Goal: Use online tool/utility: Use online tool/utility

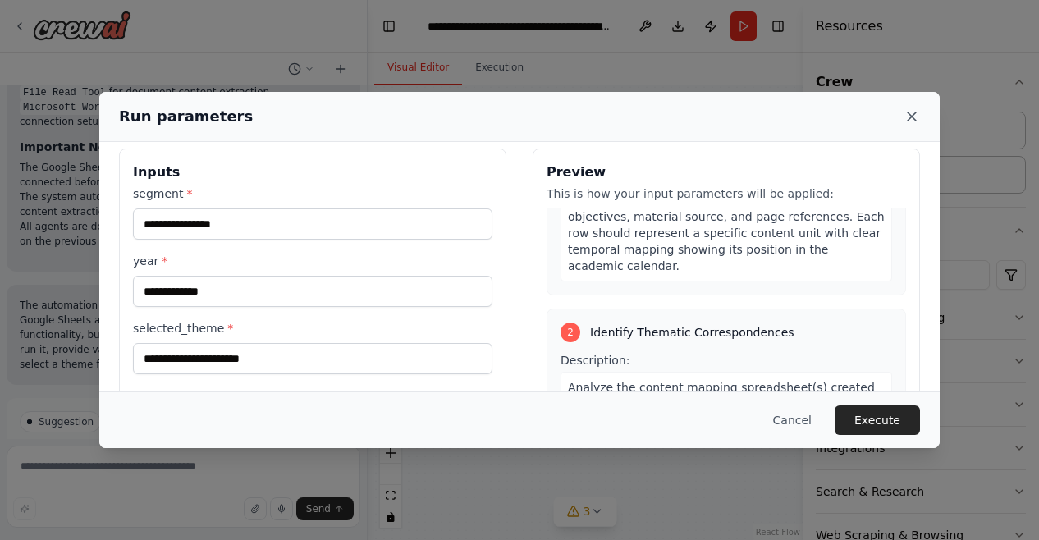
click at [914, 119] on icon at bounding box center [911, 116] width 8 height 8
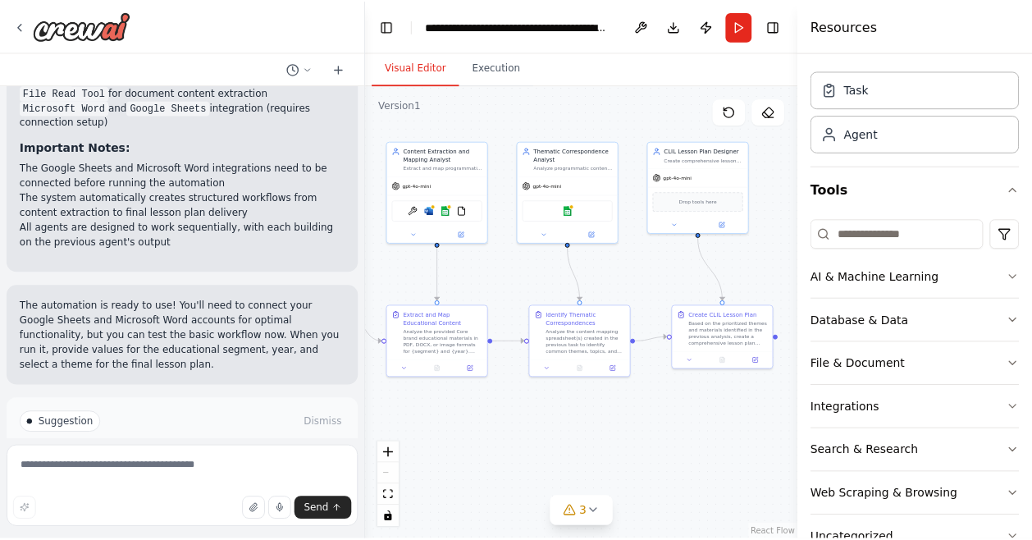
scroll to position [84, 0]
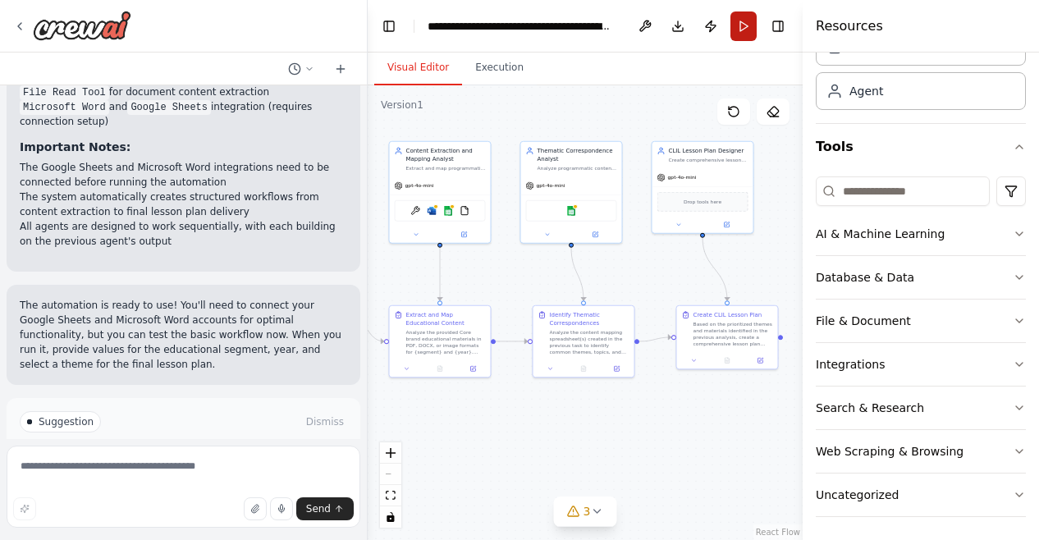
click at [745, 36] on button "Run" at bounding box center [743, 26] width 26 height 30
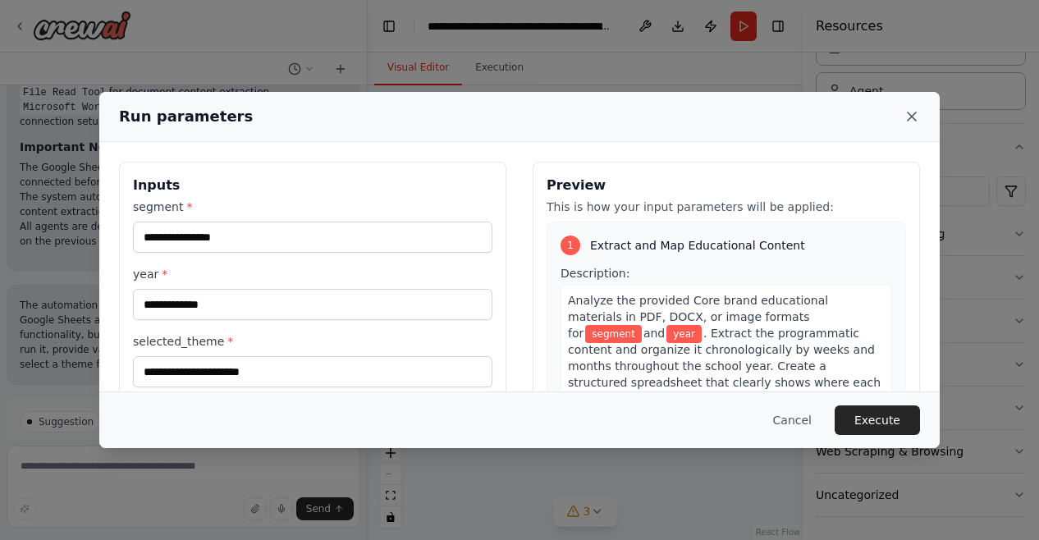
click at [906, 113] on icon at bounding box center [911, 116] width 16 height 16
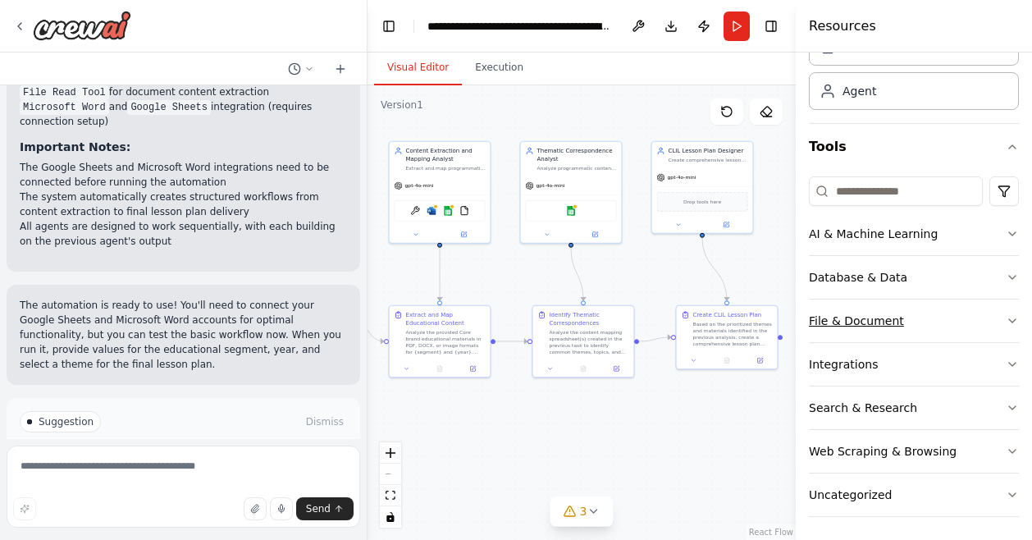
click at [985, 315] on button "File & Document" at bounding box center [914, 320] width 210 height 43
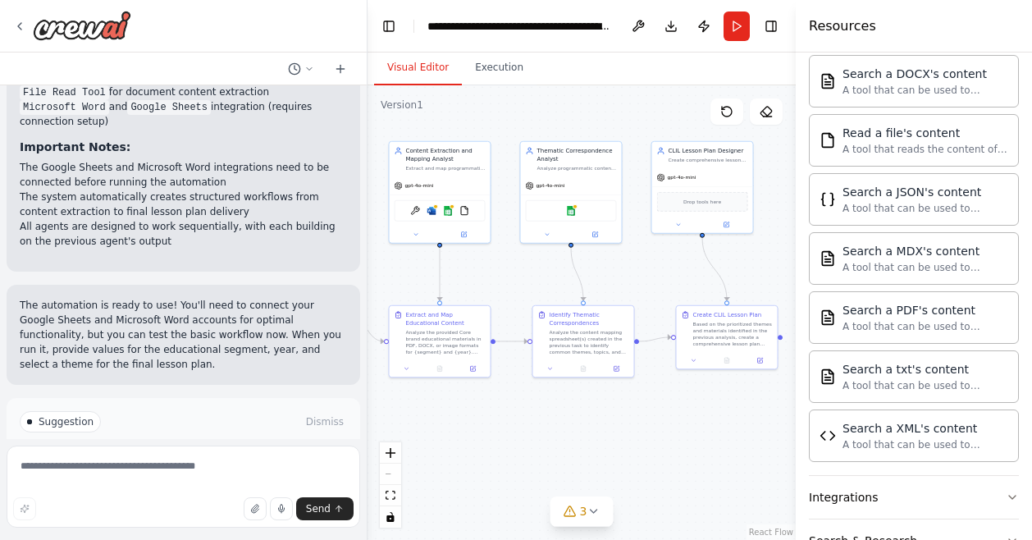
scroll to position [564, 0]
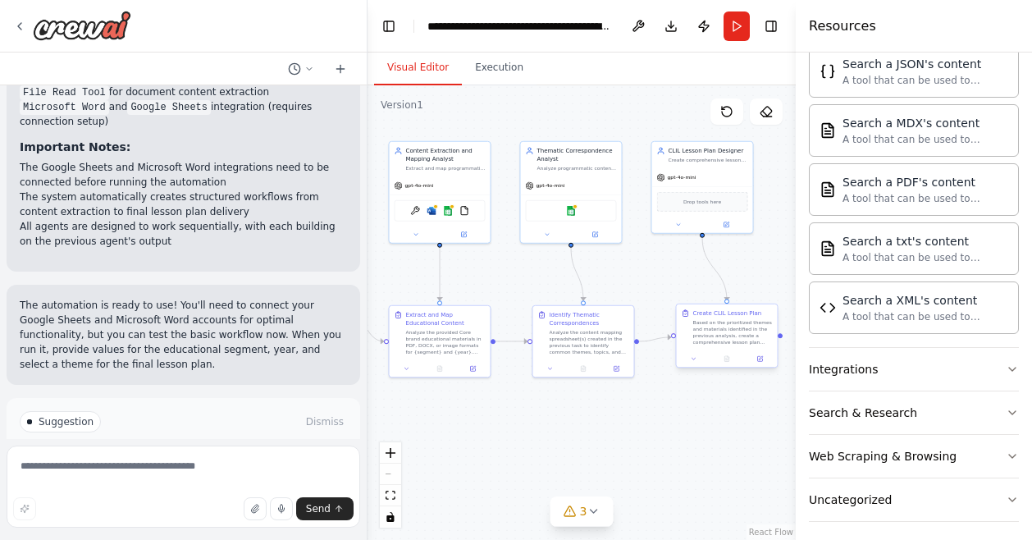
click at [741, 339] on div "Based on the prioritized themes and materials identified in the previous analys…" at bounding box center [733, 332] width 80 height 26
click at [762, 360] on icon at bounding box center [759, 358] width 5 height 5
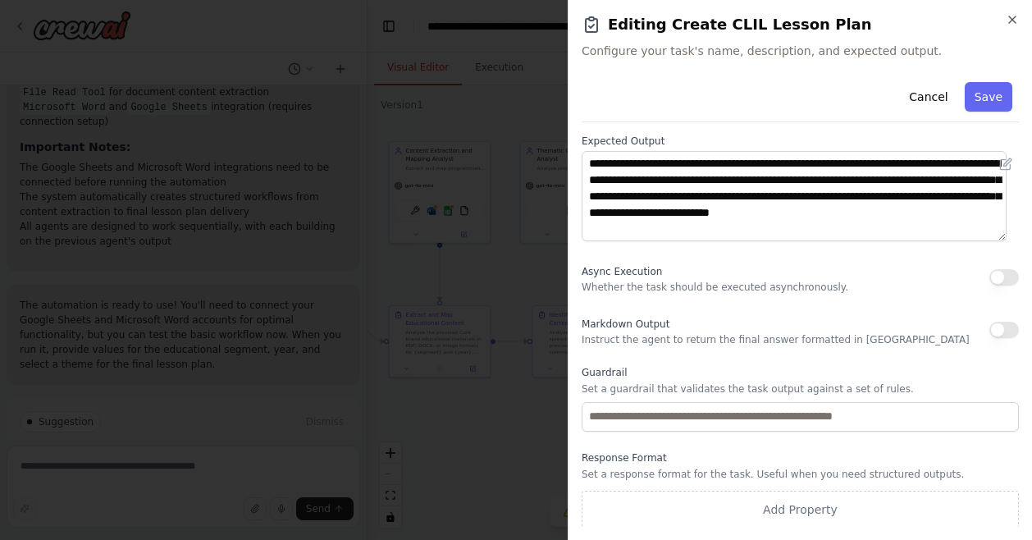
scroll to position [199, 0]
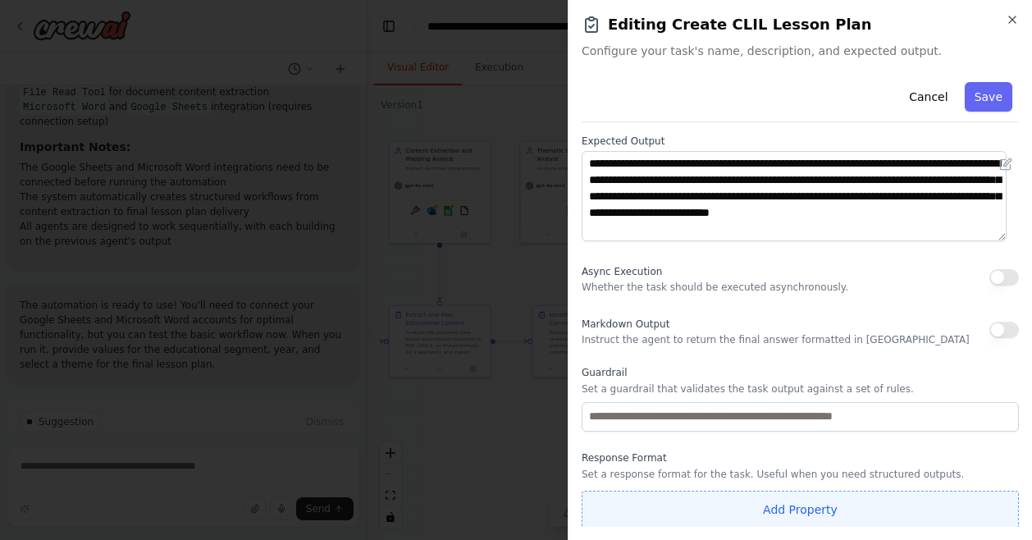
click at [860, 513] on button "Add Property" at bounding box center [800, 510] width 437 height 38
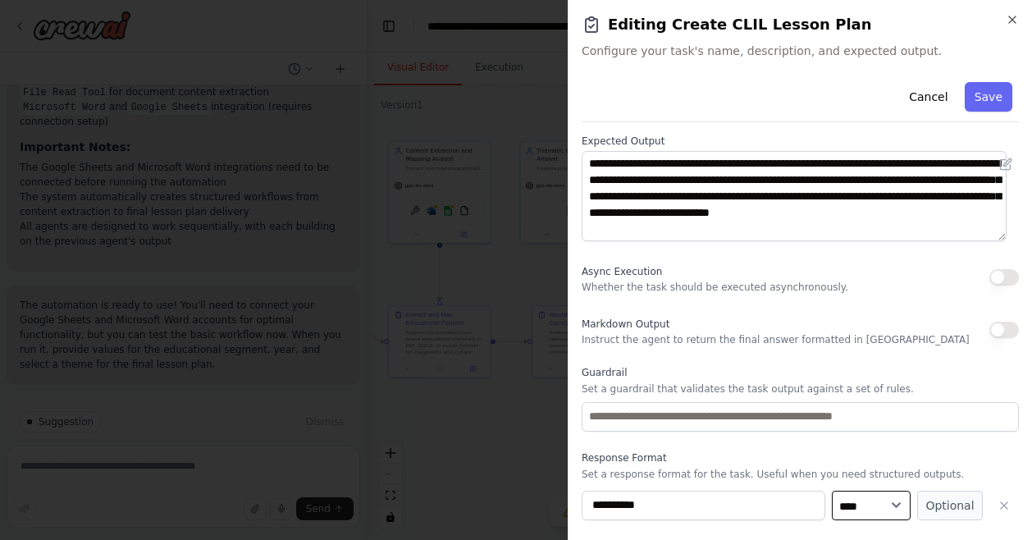
click at [879, 498] on select "**** ******* ******* **** ******" at bounding box center [871, 506] width 79 height 30
click at [732, 528] on div "**********" at bounding box center [800, 270] width 464 height 540
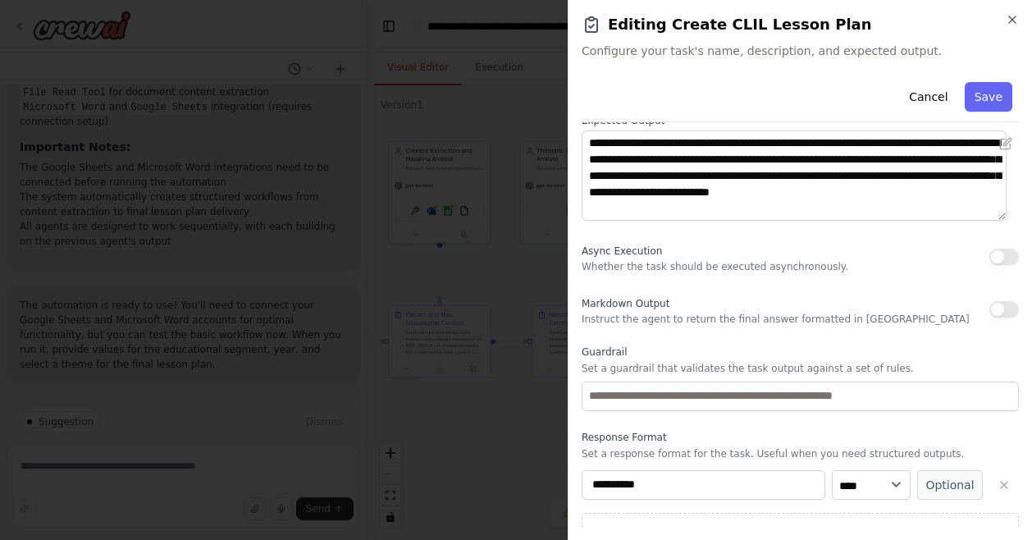
scroll to position [241, 0]
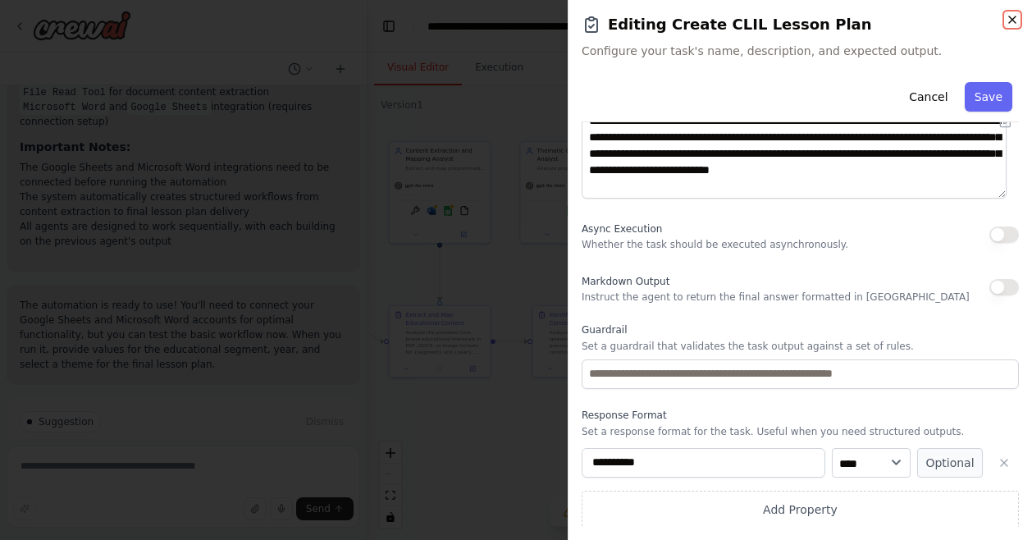
click at [1013, 21] on icon "button" at bounding box center [1012, 19] width 7 height 7
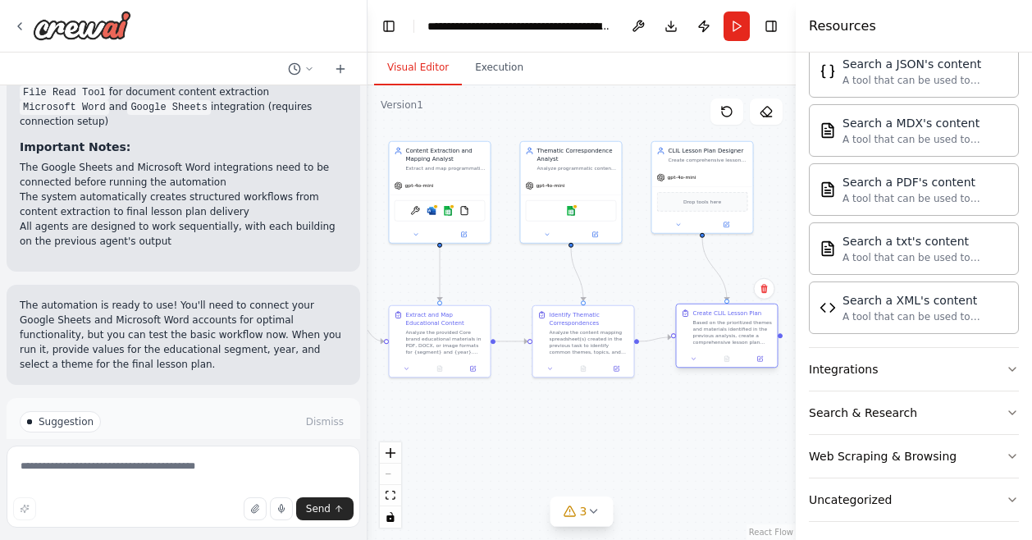
click at [725, 331] on div "Based on the prioritized themes and materials identified in the previous analys…" at bounding box center [733, 332] width 80 height 26
click at [692, 358] on icon at bounding box center [693, 359] width 3 height 2
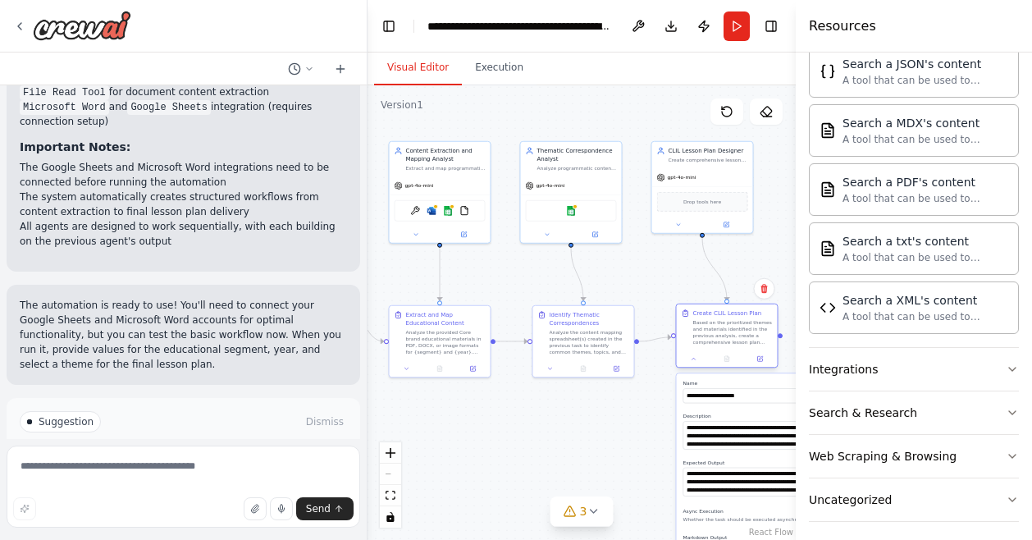
click at [763, 364] on div at bounding box center [727, 358] width 101 height 17
click at [761, 363] on button at bounding box center [760, 359] width 28 height 10
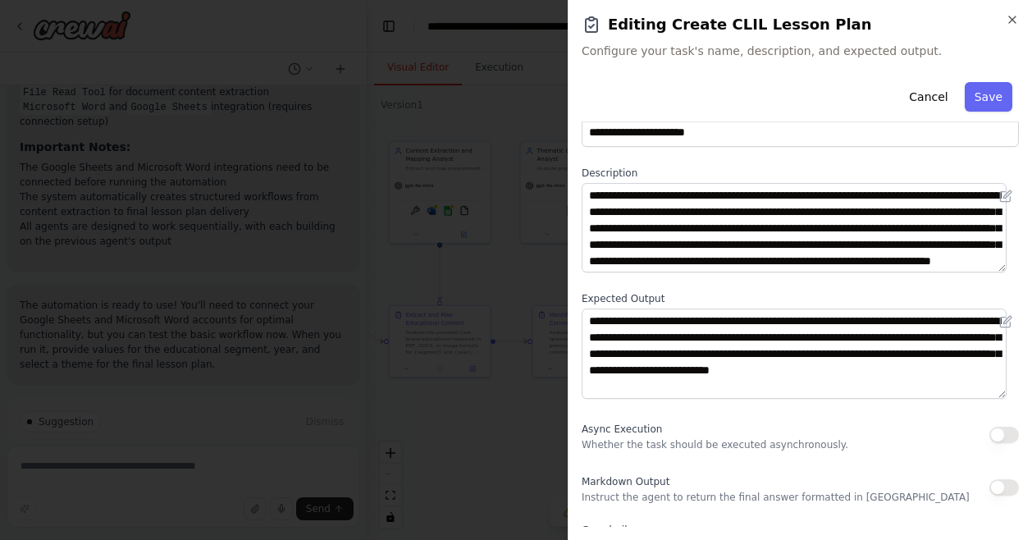
scroll to position [199, 0]
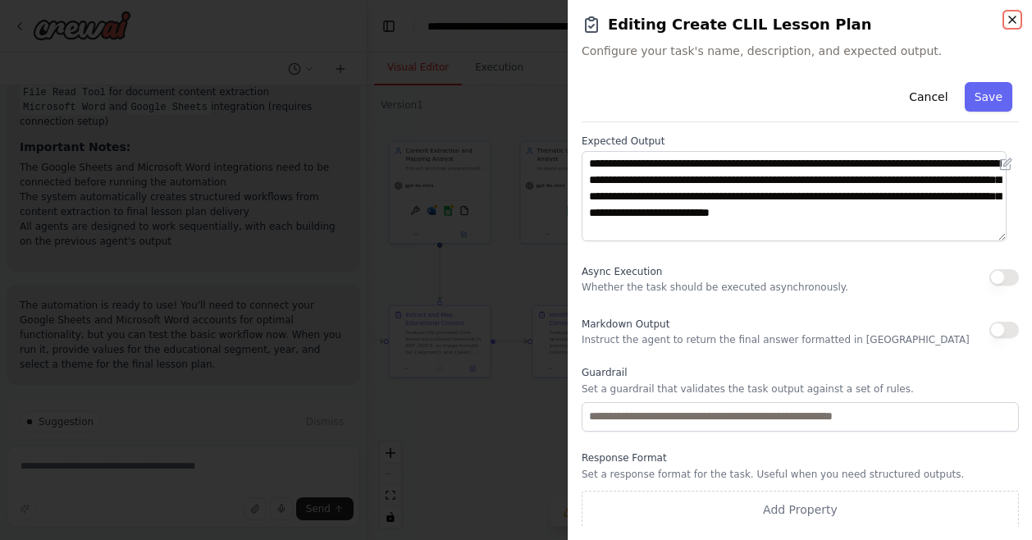
click at [1016, 24] on icon "button" at bounding box center [1012, 19] width 13 height 13
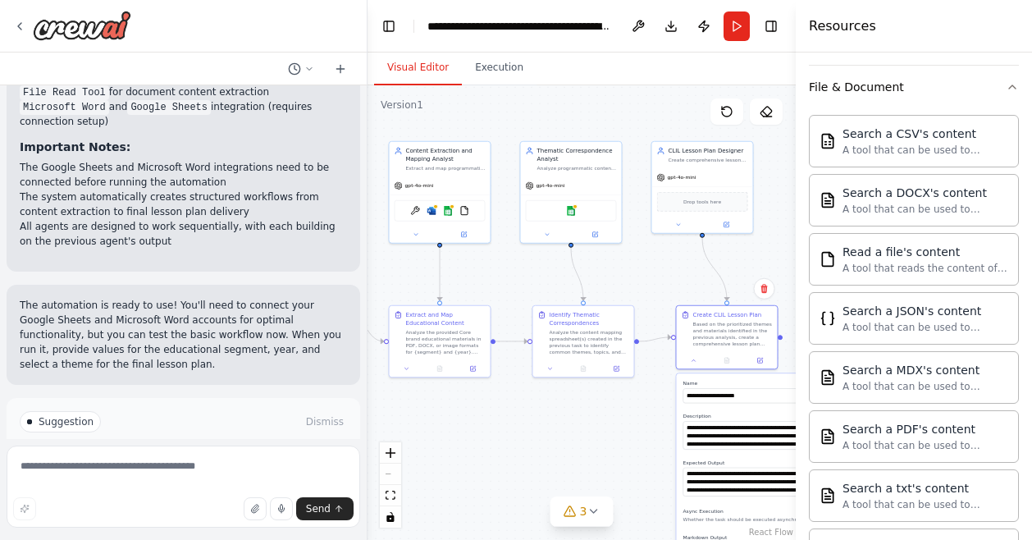
scroll to position [317, 0]
click at [734, 32] on button "Run" at bounding box center [737, 26] width 26 height 30
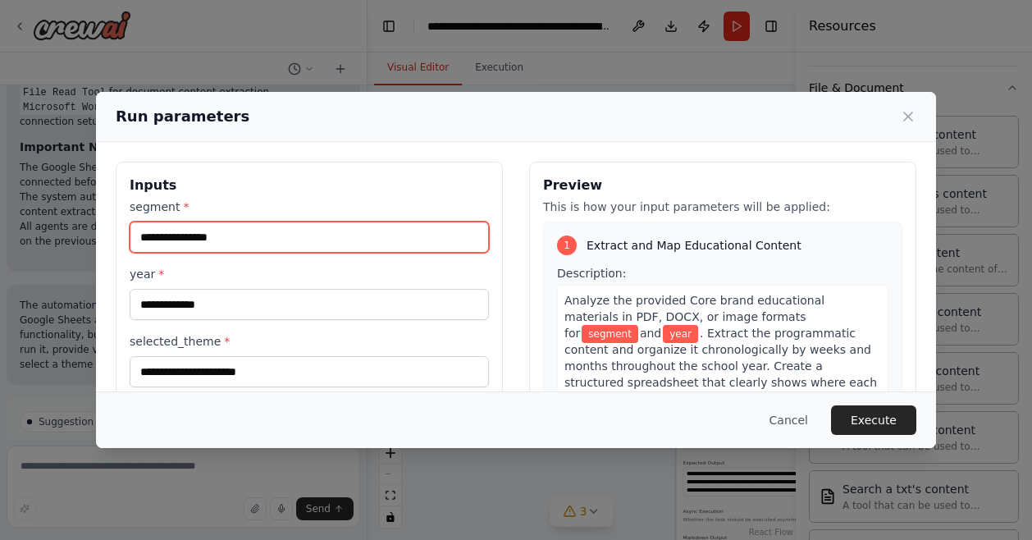
click at [348, 241] on input "segment *" at bounding box center [309, 237] width 359 height 31
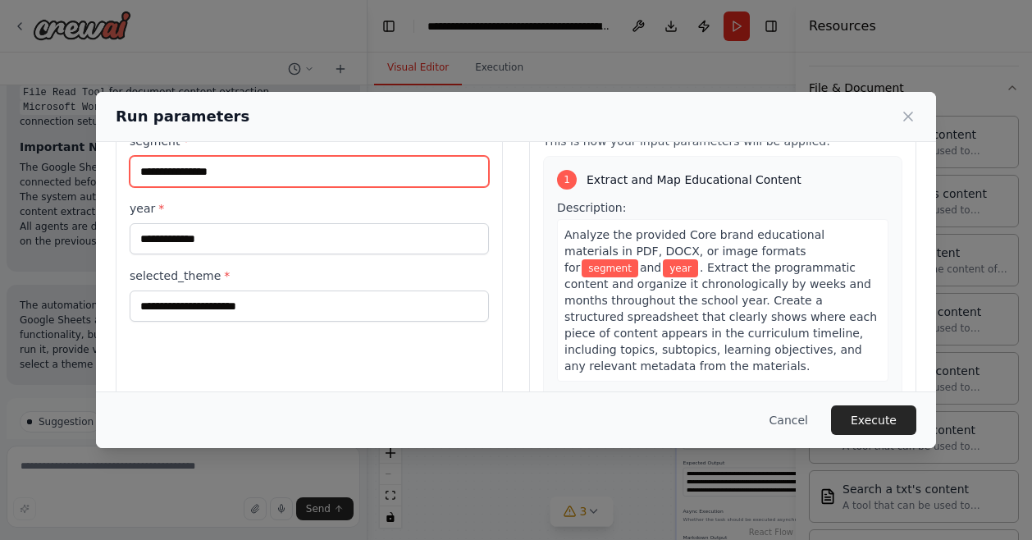
scroll to position [0, 0]
